Goal: Navigation & Orientation: Understand site structure

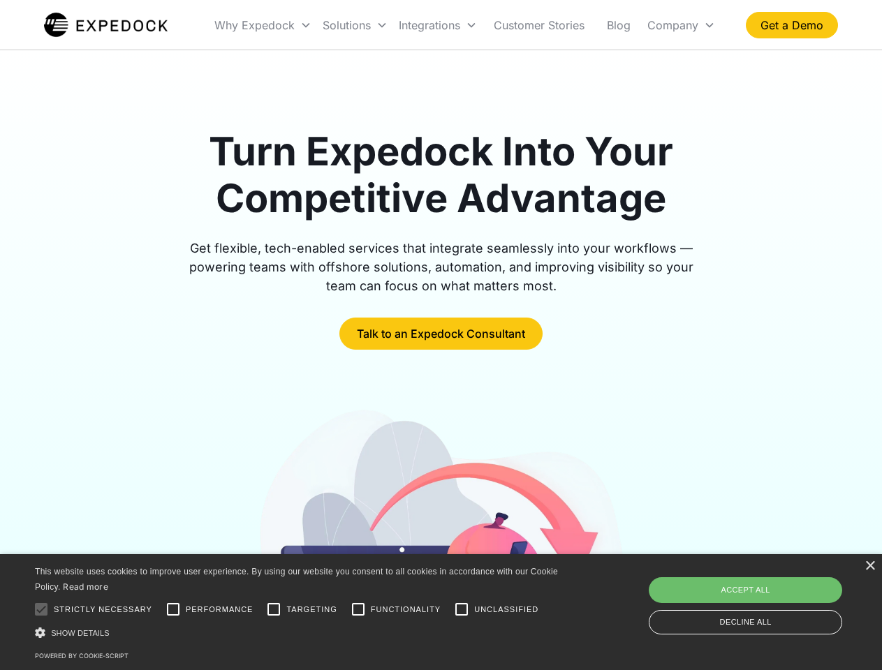
click at [465, 25] on div "Integrations" at bounding box center [437, 24] width 89 height 47
click at [263, 25] on div "Why Expedock" at bounding box center [254, 25] width 80 height 14
click at [355, 25] on div "Solutions" at bounding box center [347, 25] width 48 height 14
click at [438, 25] on div "Integrations" at bounding box center [429, 25] width 61 height 14
click at [681, 25] on div "Company" at bounding box center [672, 25] width 51 height 14
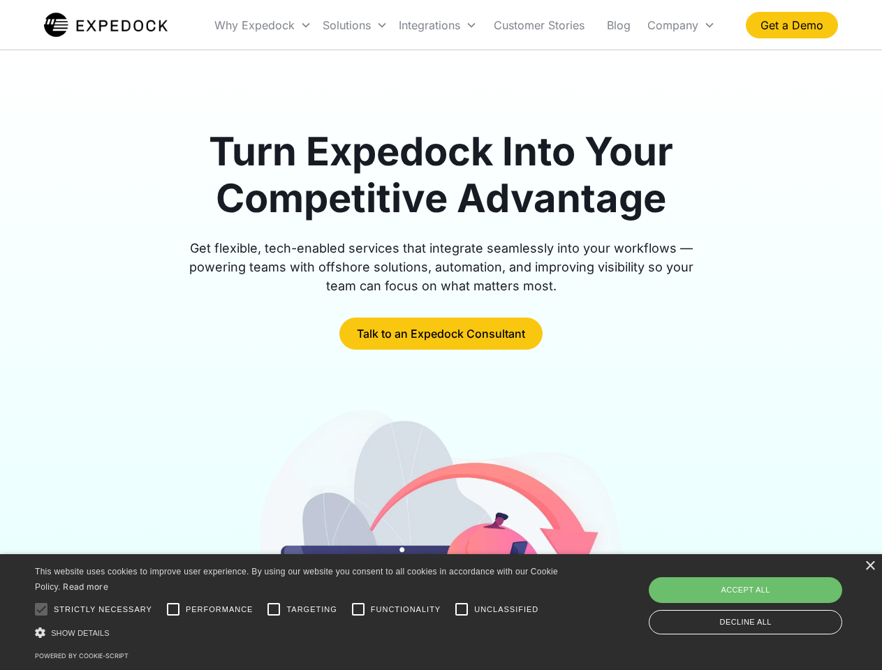
click at [41, 610] on div at bounding box center [41, 610] width 28 height 28
click at [173, 610] on input "Performance" at bounding box center [173, 610] width 28 height 28
checkbox input "true"
click at [274, 610] on input "Targeting" at bounding box center [274, 610] width 28 height 28
checkbox input "true"
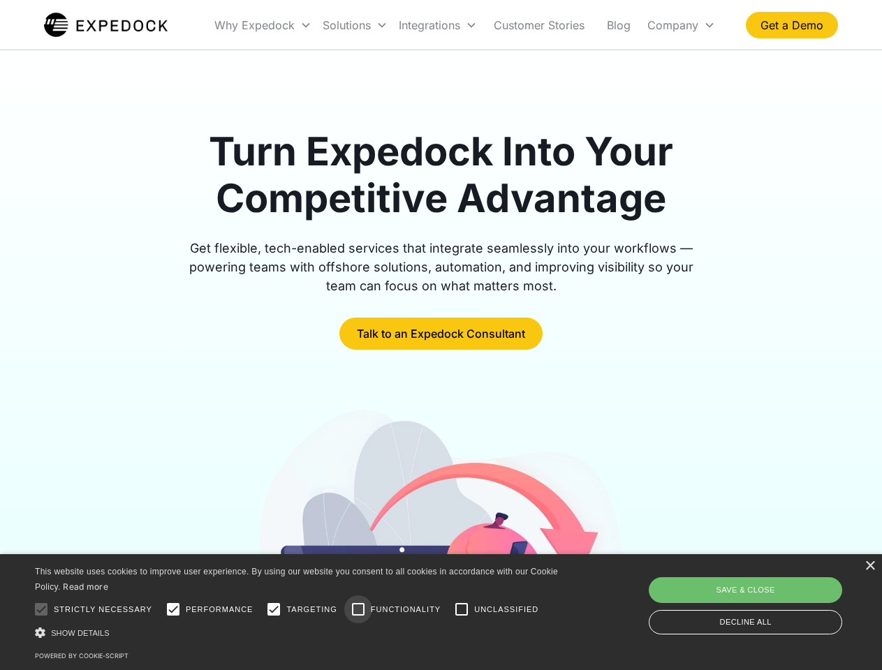
click at [358, 610] on input "Functionality" at bounding box center [358, 610] width 28 height 28
checkbox input "true"
click at [462, 610] on input "Unclassified" at bounding box center [462, 610] width 28 height 28
checkbox input "true"
